Goal: Task Accomplishment & Management: Manage account settings

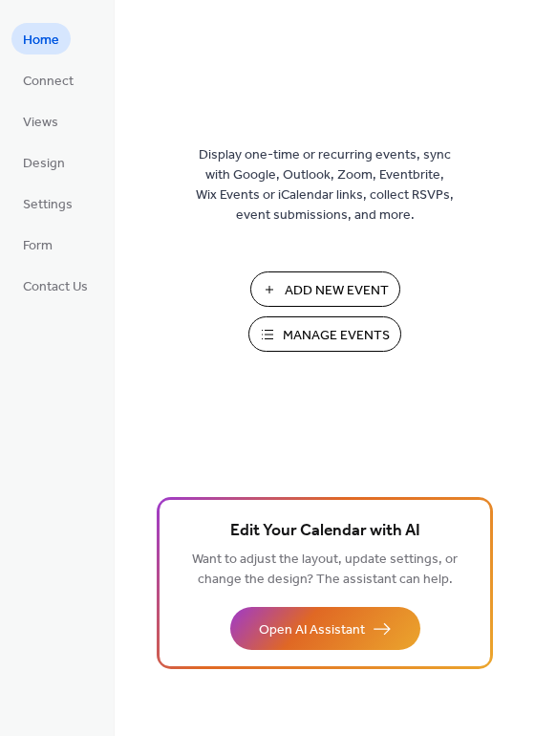
click at [297, 331] on span "Manage Events" at bounding box center [336, 336] width 107 height 20
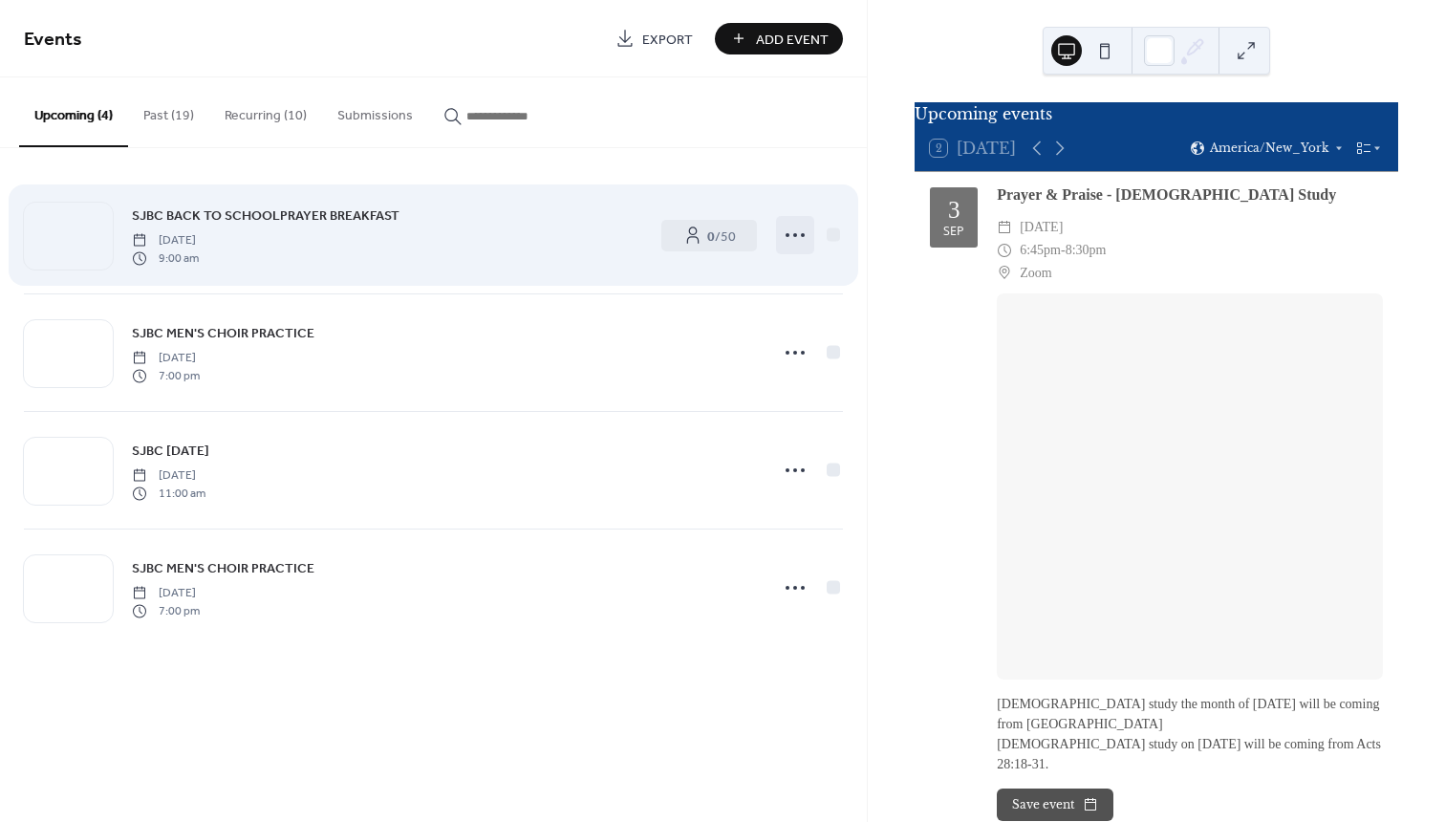
click at [792, 231] on icon at bounding box center [795, 235] width 31 height 31
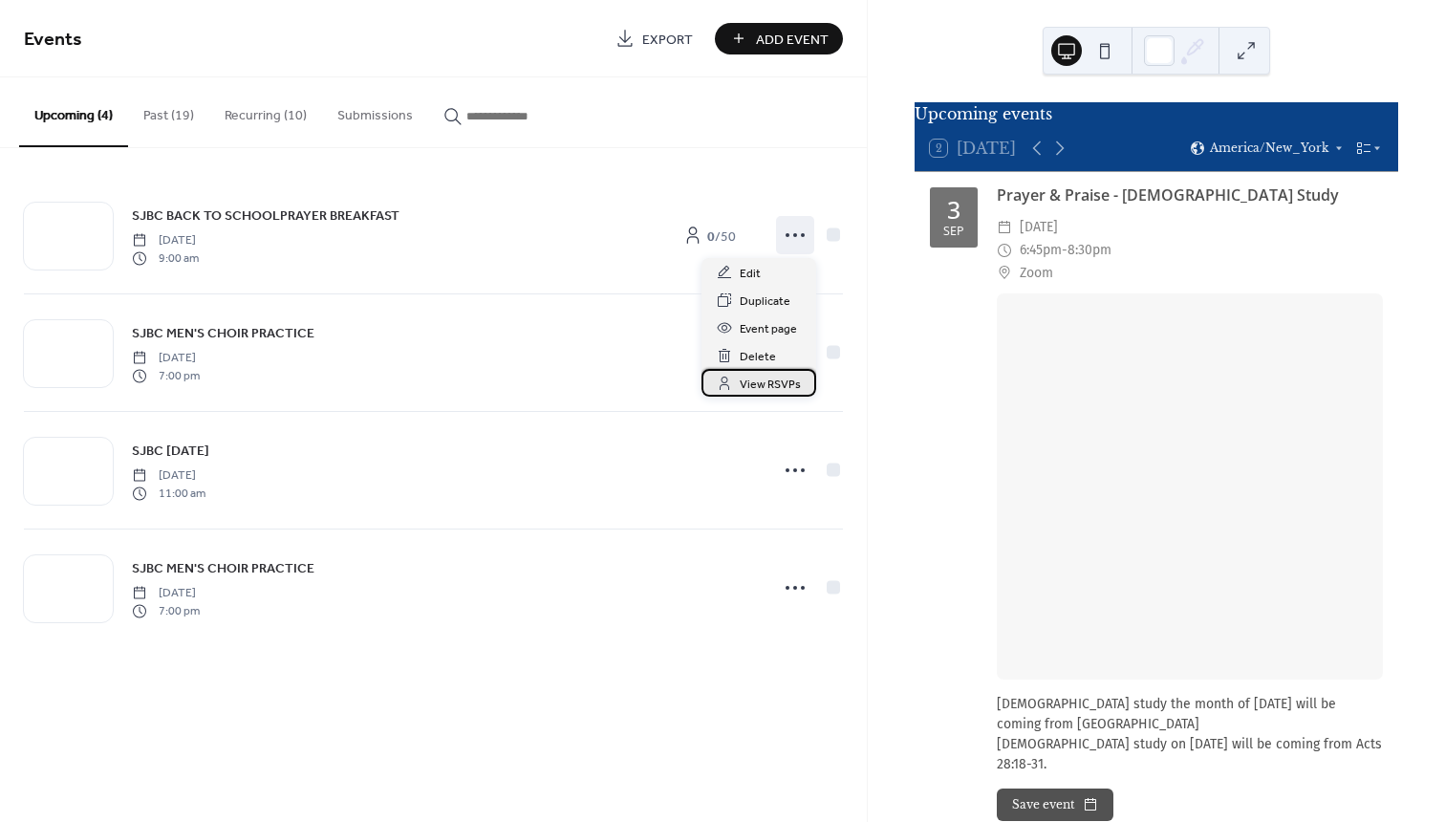
click at [764, 385] on span "View RSVPs" at bounding box center [770, 385] width 61 height 20
